Goal: Task Accomplishment & Management: Use online tool/utility

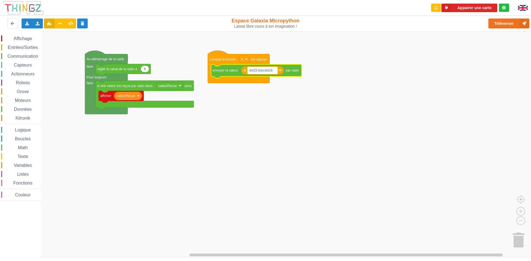
click at [273, 70] on text "ilot15:toto:ilot16" at bounding box center [261, 71] width 23 height 4
click at [28, 24] on icon at bounding box center [27, 23] width 5 height 3
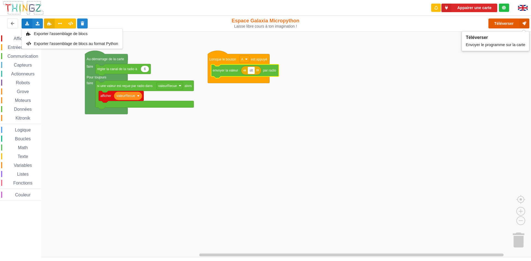
click at [504, 22] on button "Téléverser" at bounding box center [509, 24] width 41 height 10
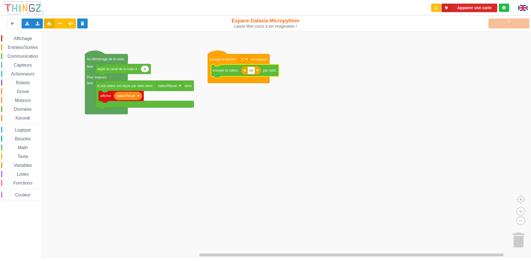
click at [253, 71] on input "slt" at bounding box center [251, 70] width 7 height 7
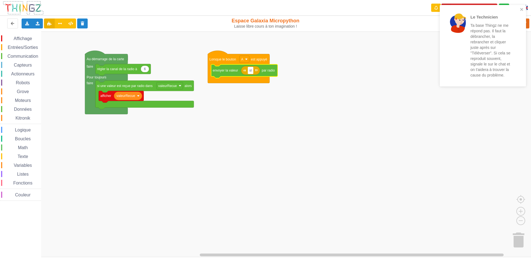
type input "s"
click at [524, 9] on div "Le Technicien Ta base Thingz ne me répond pas. Il faut la débrancher, la rebran…" at bounding box center [483, 46] width 86 height 82
click at [519, 6] on div "Le Technicien Ta base Thingz ne me répond pas. Il faut la débrancher, la rebran…" at bounding box center [483, 46] width 86 height 82
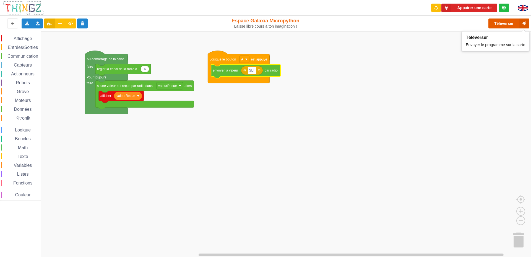
click at [518, 25] on button "Téléverser" at bounding box center [509, 24] width 41 height 10
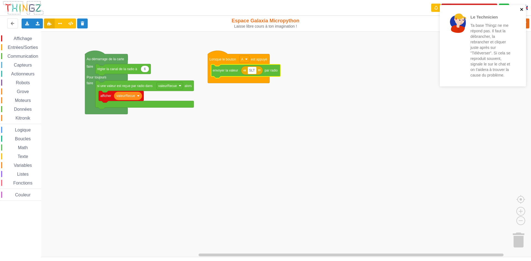
click at [523, 7] on icon "close" at bounding box center [522, 9] width 4 height 4
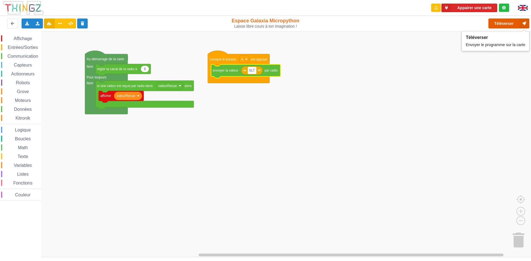
click at [503, 24] on button "Téléverser" at bounding box center [509, 24] width 41 height 10
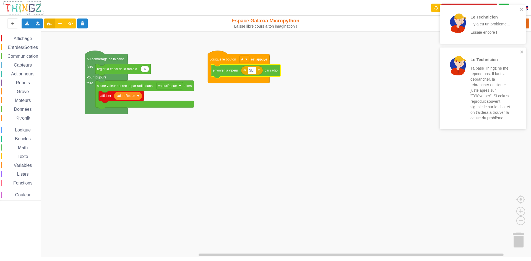
click at [524, 50] on div "Le Technicien Ta base Thingz ne me répond pas. Il faut la débrancher, la rebran…" at bounding box center [483, 89] width 86 height 82
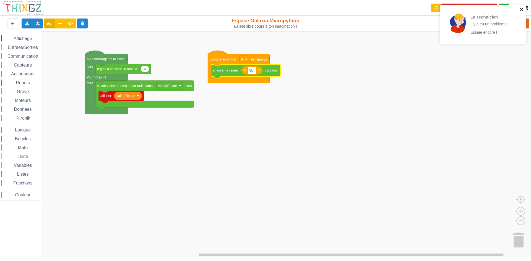
click at [522, 9] on icon "close" at bounding box center [522, 9] width 4 height 4
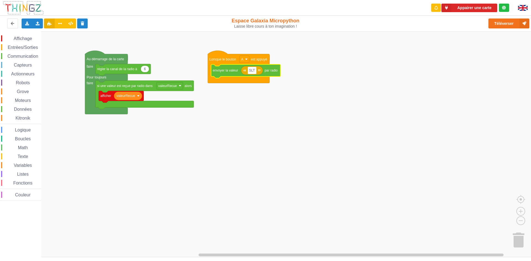
click at [255, 70] on input "SLT" at bounding box center [252, 70] width 9 height 7
type input "S"
type input "I"
click at [249, 71] on rect "Espace de travail de Blocky" at bounding box center [250, 70] width 4 height 7
type input "I"
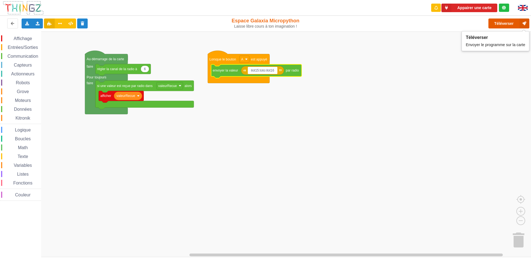
click at [506, 24] on button "Téléverser" at bounding box center [509, 24] width 41 height 10
click at [500, 24] on button "Téléverser" at bounding box center [509, 24] width 41 height 10
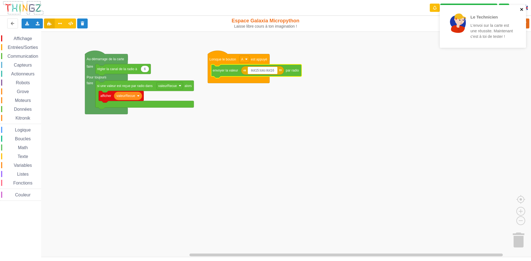
click at [522, 7] on icon "close" at bounding box center [522, 9] width 4 height 4
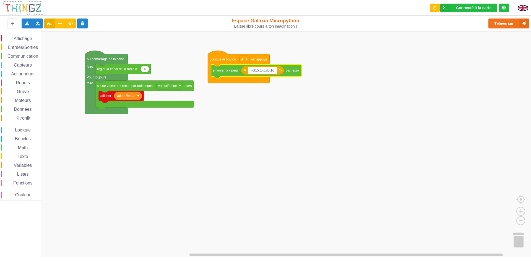
click at [265, 71] on input "ilot15:toto:ilot16" at bounding box center [263, 70] width 30 height 7
type input "ilot15:toot:ilot16"
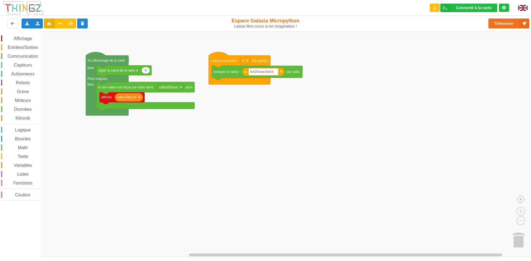
click at [283, 88] on div "Affichage Entrées/Sorties Communication Capteurs Actionneurs Robots Grove Moteu…" at bounding box center [267, 145] width 535 height 226
click at [265, 72] on text "ilot15:toot:ilot16" at bounding box center [261, 72] width 23 height 4
click at [273, 80] on rect "Espace de travail de Blocky" at bounding box center [267, 145] width 535 height 226
click at [265, 72] on text "ilot15:toot:ilot16" at bounding box center [261, 72] width 23 height 4
click at [264, 72] on input "ilot15:toot:ilot16" at bounding box center [264, 71] width 30 height 7
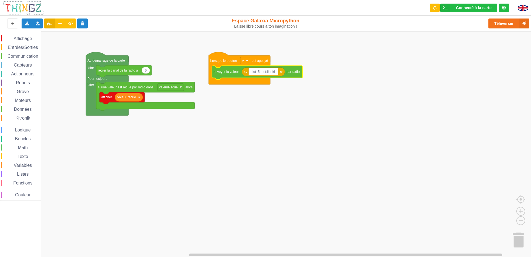
click at [264, 72] on input "ilot15:toot:ilot16" at bounding box center [264, 71] width 30 height 7
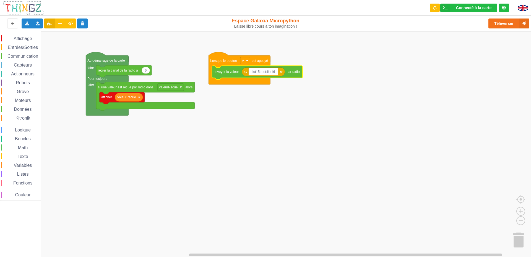
click at [265, 71] on input "ilot15:toot:ilot16" at bounding box center [264, 71] width 30 height 7
click at [264, 71] on input "ilot15:bit:ilot16" at bounding box center [262, 71] width 27 height 7
type input "ilot15:boom:ilot16"
click at [293, 131] on rect "Espace de travail de Blocky" at bounding box center [267, 145] width 535 height 226
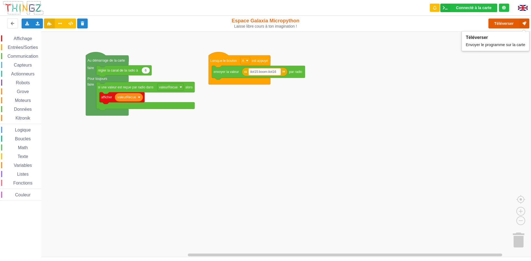
click at [491, 21] on button "Téléverser" at bounding box center [509, 24] width 41 height 10
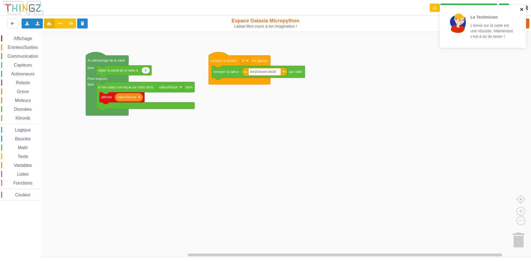
click at [521, 9] on icon "close" at bounding box center [522, 9] width 4 height 4
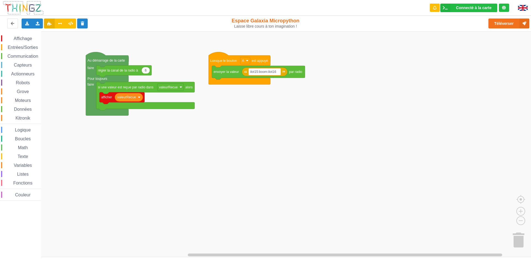
click at [510, 25] on div "Le Technicien L'envoi sur la carte est une réussite. Maintenant c'est à toi de …" at bounding box center [483, 28] width 89 height 49
click at [510, 25] on button "Téléverser" at bounding box center [509, 24] width 41 height 10
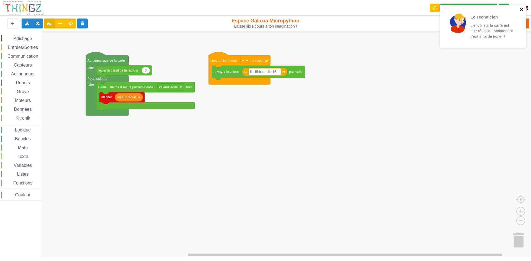
click at [523, 10] on div "Le Technicien L'envoi sur la carte est une réussite. Maintenant c'est à toi de …" at bounding box center [483, 26] width 86 height 43
click at [523, 10] on icon "close" at bounding box center [521, 9] width 3 height 3
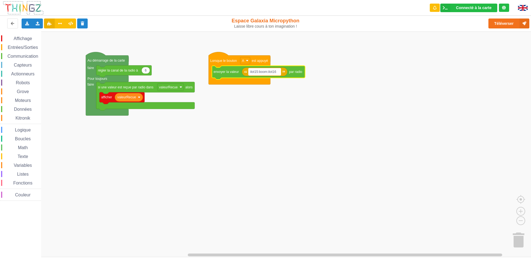
click at [267, 73] on text "ilot15:boom:ilot16" at bounding box center [263, 72] width 26 height 4
click at [268, 72] on input "ilot15:boom:ilot16" at bounding box center [265, 71] width 32 height 7
click at [505, 21] on button "Téléverser" at bounding box center [509, 24] width 41 height 10
click at [269, 71] on input "ilot15:couco:ilot16" at bounding box center [265, 71] width 32 height 7
type input "ilot15:coucou le gen:ilot16"
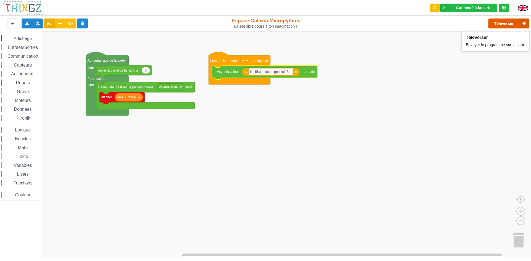
click at [510, 19] on button "Téléverser" at bounding box center [509, 24] width 41 height 10
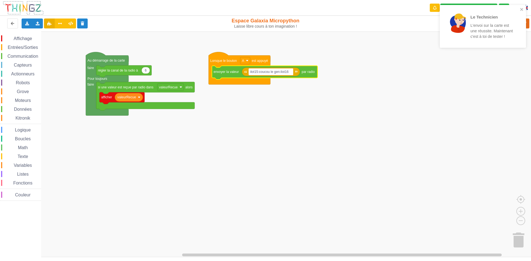
click at [521, 6] on div "Le Technicien L'envoi sur la carte est une réussite. Maintenant c'est à toi de …" at bounding box center [483, 26] width 86 height 43
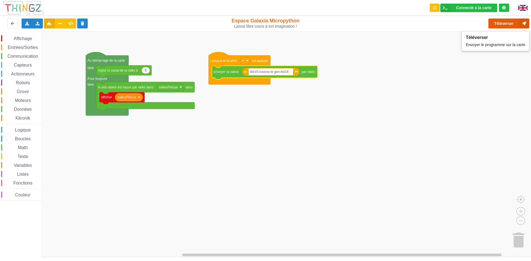
click at [502, 24] on button "Téléverser" at bounding box center [509, 24] width 41 height 10
click at [502, 23] on div "Téléverser" at bounding box center [425, 24] width 218 height 18
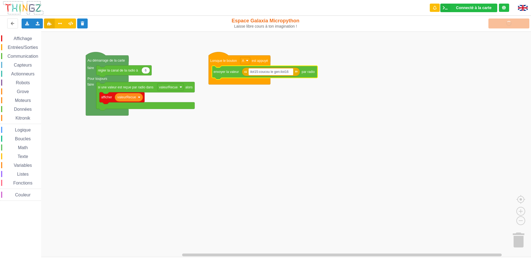
click at [502, 23] on div "Téléverser" at bounding box center [425, 24] width 218 height 18
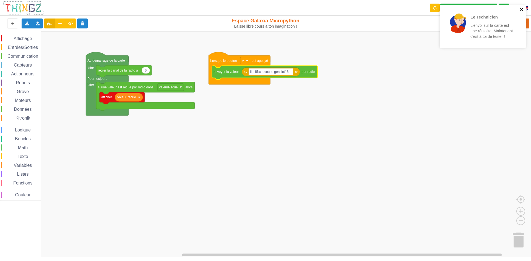
click at [520, 7] on icon "close" at bounding box center [522, 9] width 4 height 4
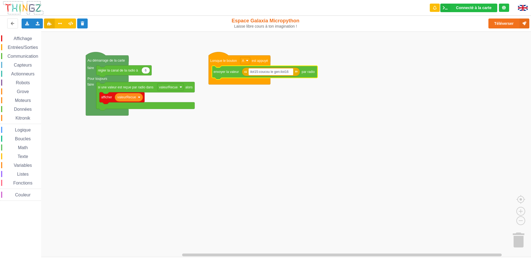
click at [514, 25] on div "Le Technicien L'envoi sur la carte est une réussite. Maintenant c'est à toi de …" at bounding box center [483, 28] width 89 height 49
click at [513, 22] on button "Téléverser" at bounding box center [509, 24] width 41 height 10
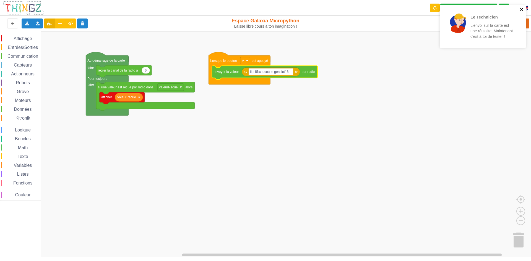
click at [521, 11] on icon "close" at bounding box center [521, 9] width 3 height 3
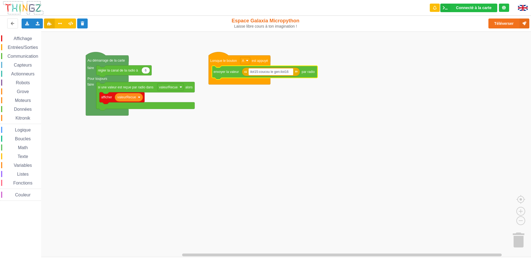
click at [501, 24] on div "Le Technicien L'envoi sur la carte est une réussite. Maintenant c'est à toi de …" at bounding box center [265, 126] width 539 height 261
click at [512, 20] on button "Téléverser" at bounding box center [509, 24] width 41 height 10
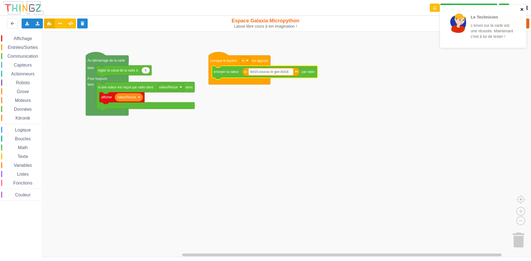
click at [522, 7] on icon "close" at bounding box center [522, 9] width 4 height 4
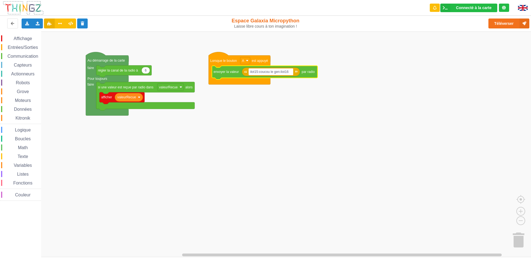
click at [499, 25] on div "Le Technicien L'envoi sur la carte est une réussite. Maintenant c'est à toi de …" at bounding box center [483, 28] width 89 height 49
click at [499, 24] on button "Téléverser" at bounding box center [509, 24] width 41 height 10
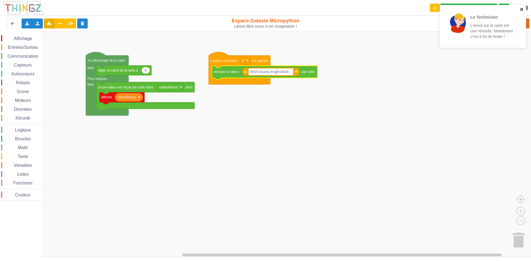
click at [522, 8] on icon "close" at bounding box center [522, 9] width 4 height 4
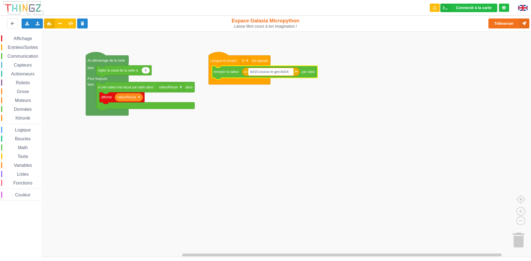
click at [279, 72] on text "ilot15:coucou le gen:ilot16" at bounding box center [269, 72] width 38 height 4
click at [279, 72] on input "ilot15:coucou le gen:ilot16" at bounding box center [271, 71] width 45 height 7
click at [281, 72] on input "ilot15:coucou le gen:ilot16" at bounding box center [271, 71] width 45 height 7
type input "ilot15:vroum:ilot16"
click at [490, 70] on rect "Espace de travail de Blocky" at bounding box center [267, 145] width 535 height 226
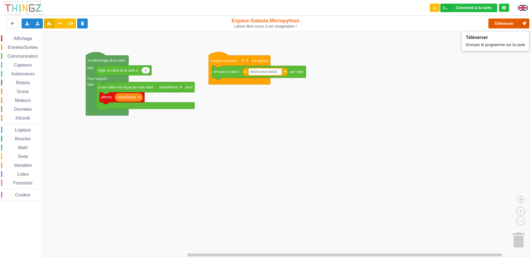
click at [501, 24] on button "Téléverser" at bounding box center [509, 24] width 41 height 10
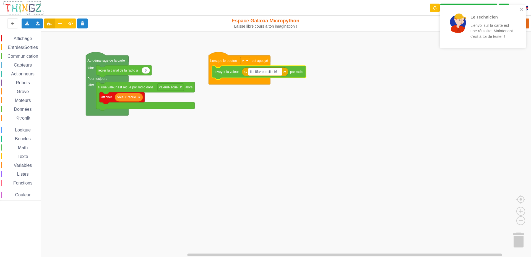
click at [269, 72] on text "ilot15:vroum:ilot16" at bounding box center [263, 72] width 27 height 4
click at [269, 72] on input "ilot15:vroum:ilot16" at bounding box center [265, 71] width 33 height 7
type input "ilot15:boom:ilot16"
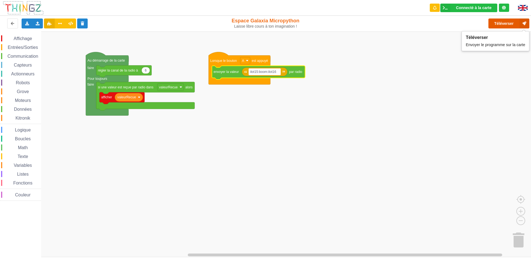
click at [509, 22] on button "Téléverser" at bounding box center [509, 24] width 41 height 10
click at [268, 72] on text "ilot15:boom:ilot16" at bounding box center [263, 72] width 26 height 4
click at [269, 73] on input "ilot15:boom:ilot16" at bounding box center [265, 71] width 32 height 7
type input "ilot15:toto:ilot16"
click at [349, 130] on rect "Espace de travail de Blocky" at bounding box center [267, 145] width 535 height 226
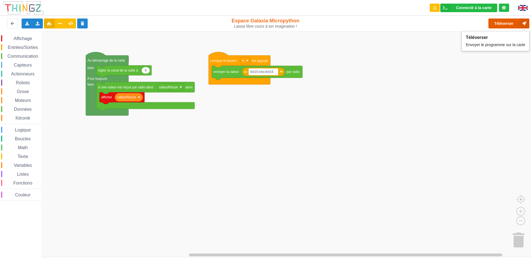
click at [508, 22] on button "Téléverser" at bounding box center [509, 24] width 41 height 10
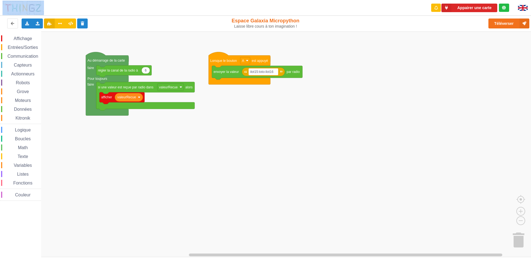
drag, startPoint x: 501, startPoint y: 46, endPoint x: 58, endPoint y: -24, distance: 448.8
click at [58, 0] on html "Le Technicien L'envoi sur la carte est une réussite. Maintenant c'est à toi de …" at bounding box center [265, 130] width 531 height 261
